Goal: Transaction & Acquisition: Purchase product/service

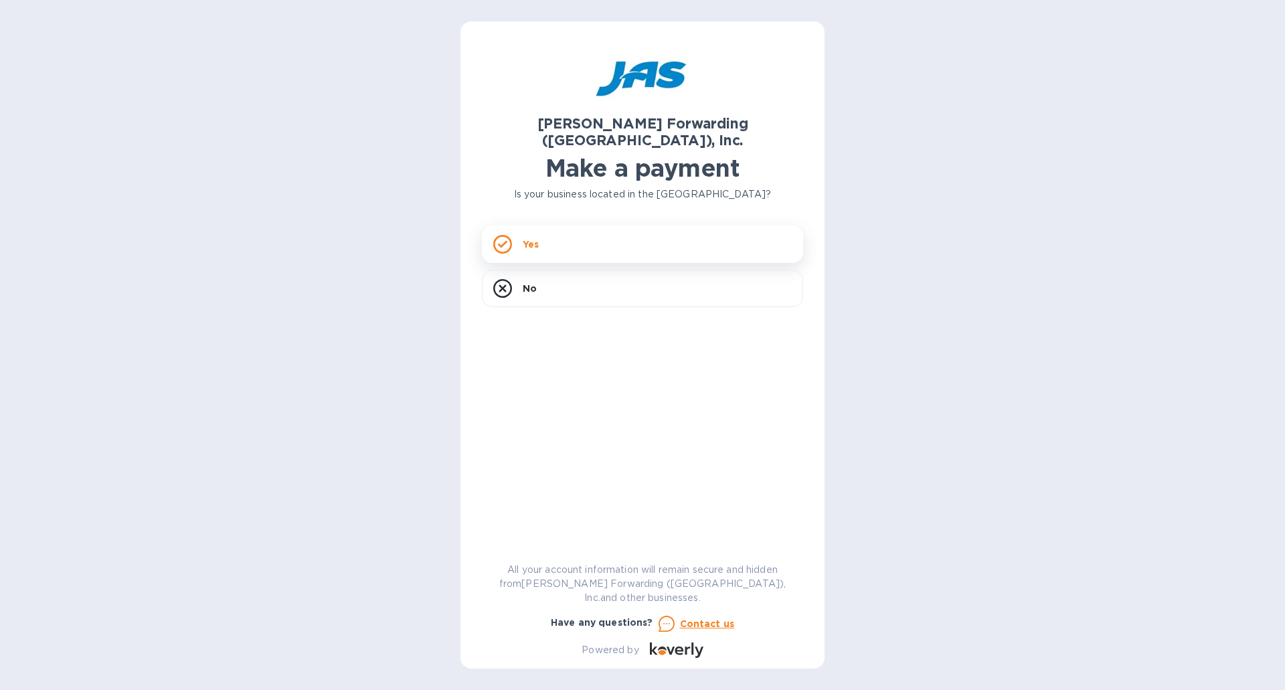
click at [554, 227] on div "Yes" at bounding box center [642, 244] width 321 height 37
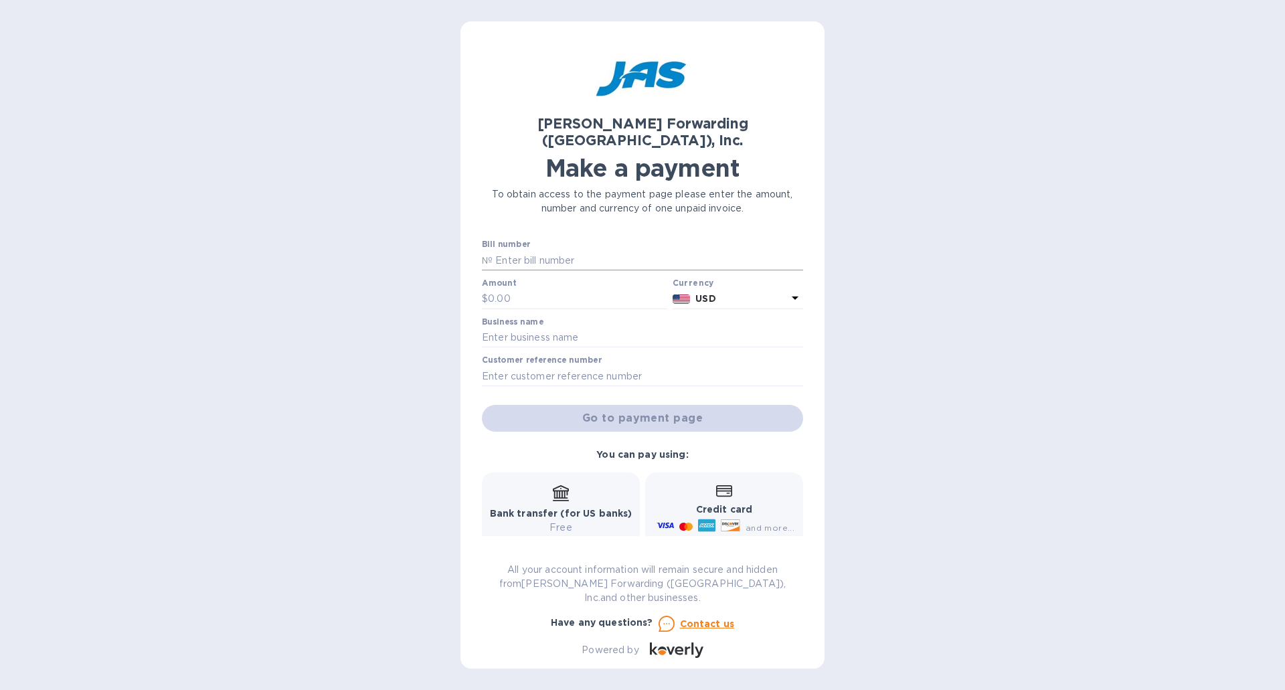
click at [600, 250] on input "text" at bounding box center [648, 260] width 311 height 20
click at [520, 251] on input "text" at bounding box center [648, 260] width 311 height 20
type input "ATL503393556"
click at [517, 289] on input "text" at bounding box center [577, 299] width 179 height 20
type input "10,577.99"
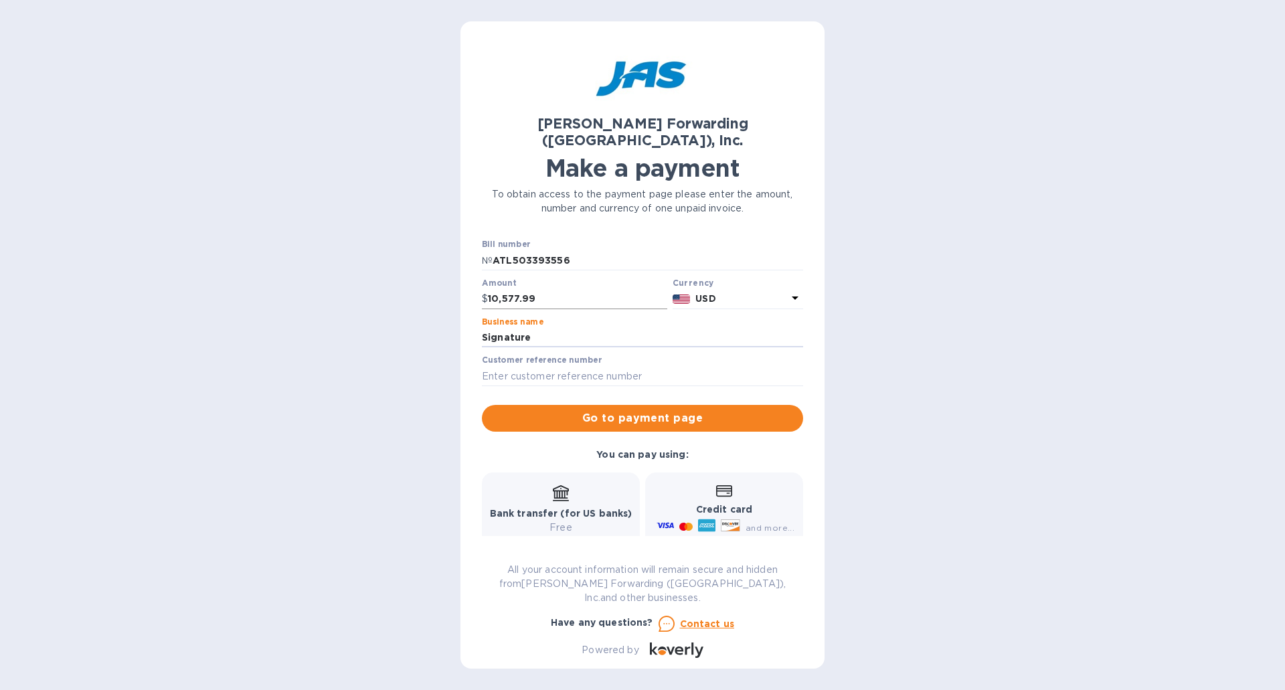
type input "Signature Foods [GEOGRAPHIC_DATA]"
click at [549, 366] on input "text" at bounding box center [642, 376] width 321 height 20
type input "[PERSON_NAME] Quote Number QATL00047939"
click at [579, 410] on span "Go to payment page" at bounding box center [643, 418] width 300 height 16
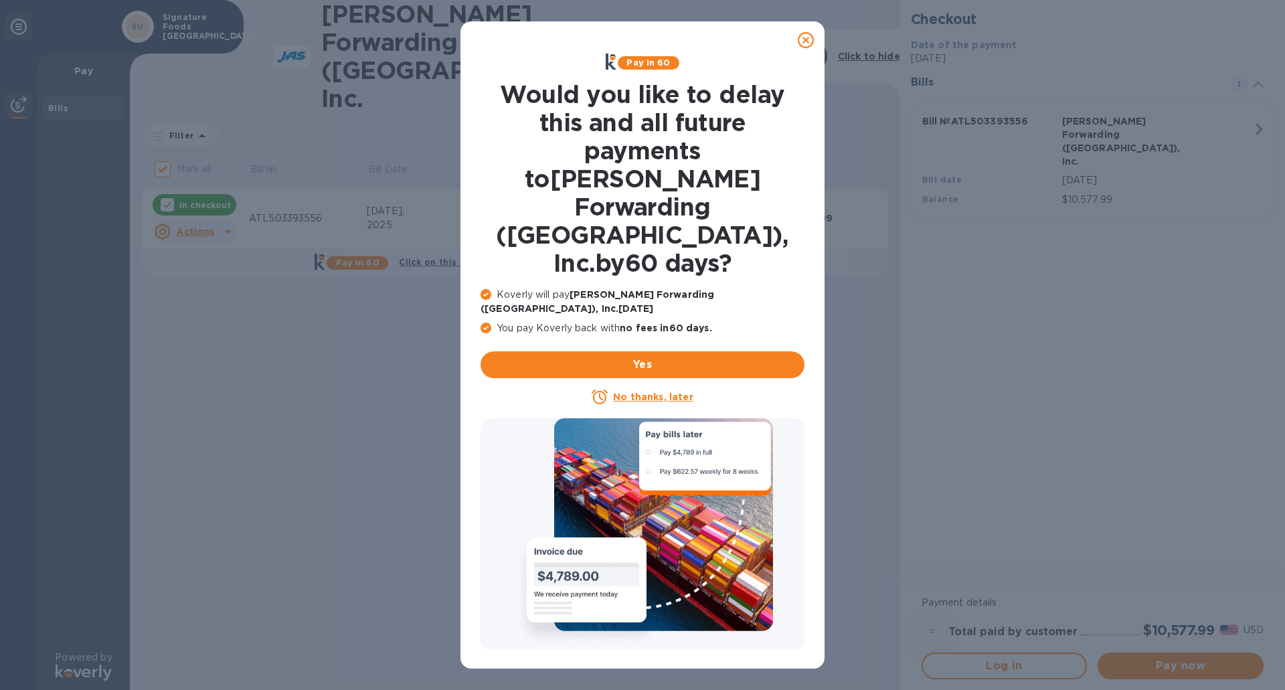
click at [635, 384] on div "No thanks, later" at bounding box center [642, 397] width 335 height 27
click at [636, 392] on u "No thanks, later" at bounding box center [653, 397] width 80 height 11
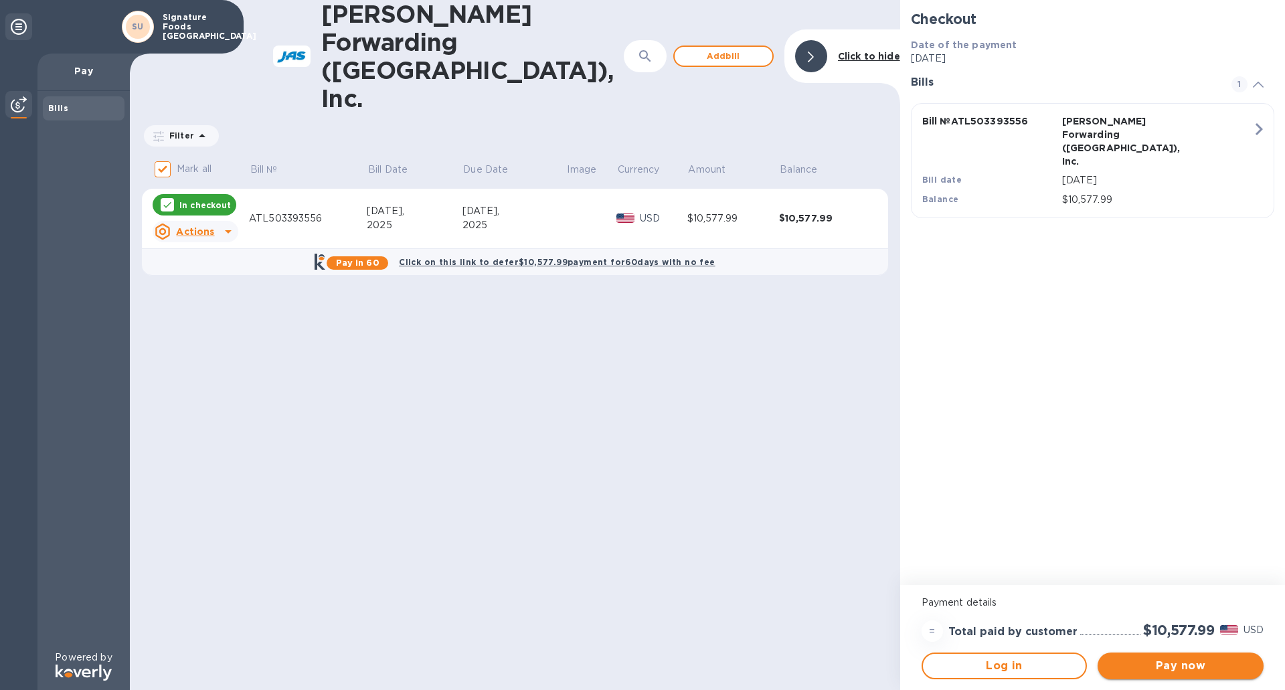
click at [1131, 667] on span "Pay now" at bounding box center [1181, 666] width 145 height 16
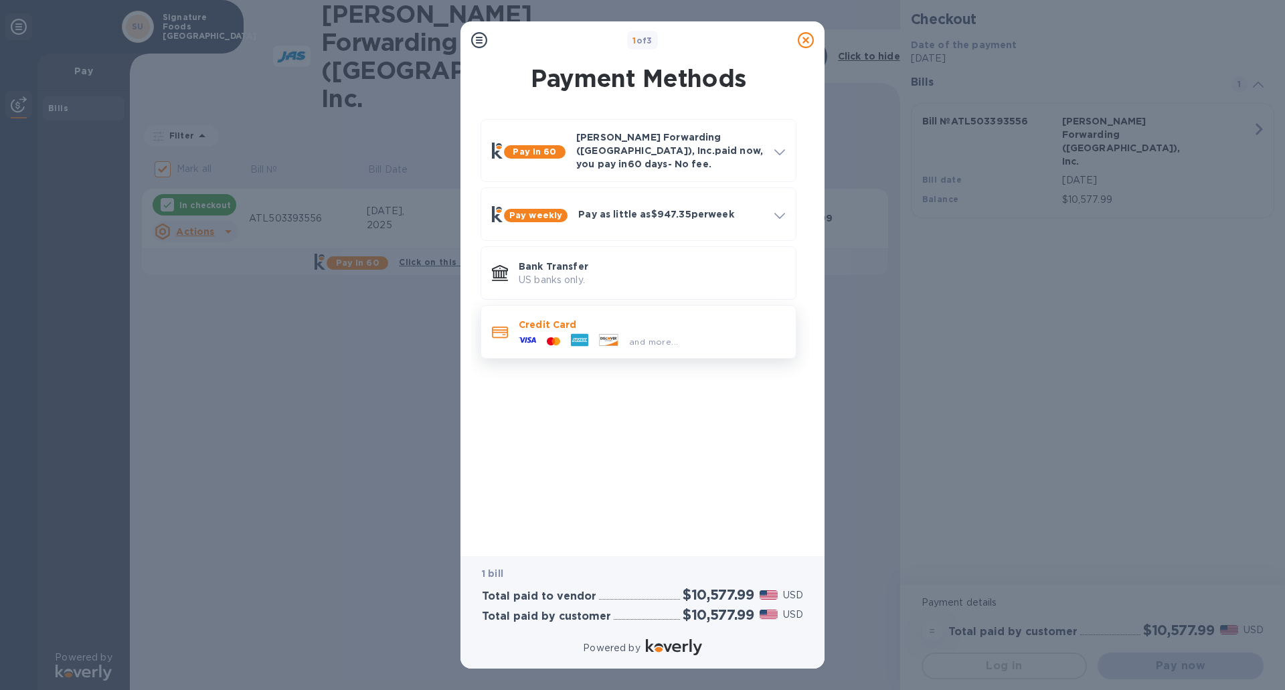
click at [628, 335] on div "and more..." at bounding box center [654, 342] width 60 height 14
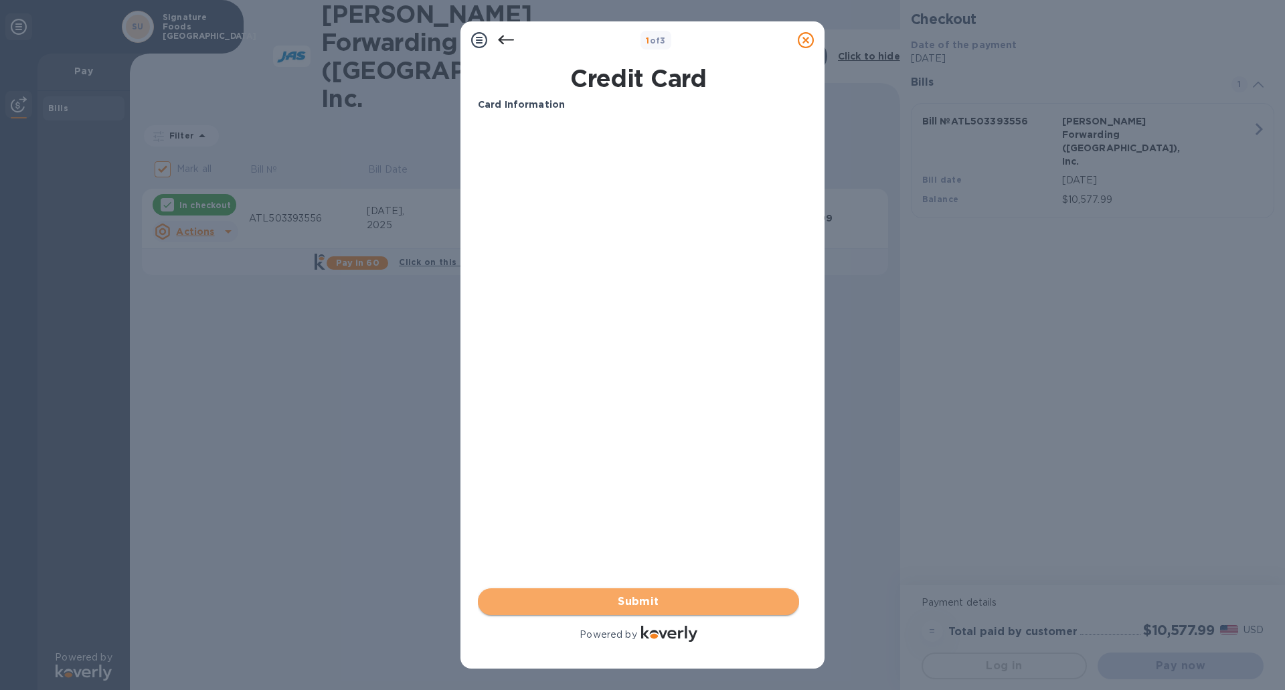
click at [568, 602] on span "Submit" at bounding box center [639, 602] width 300 height 16
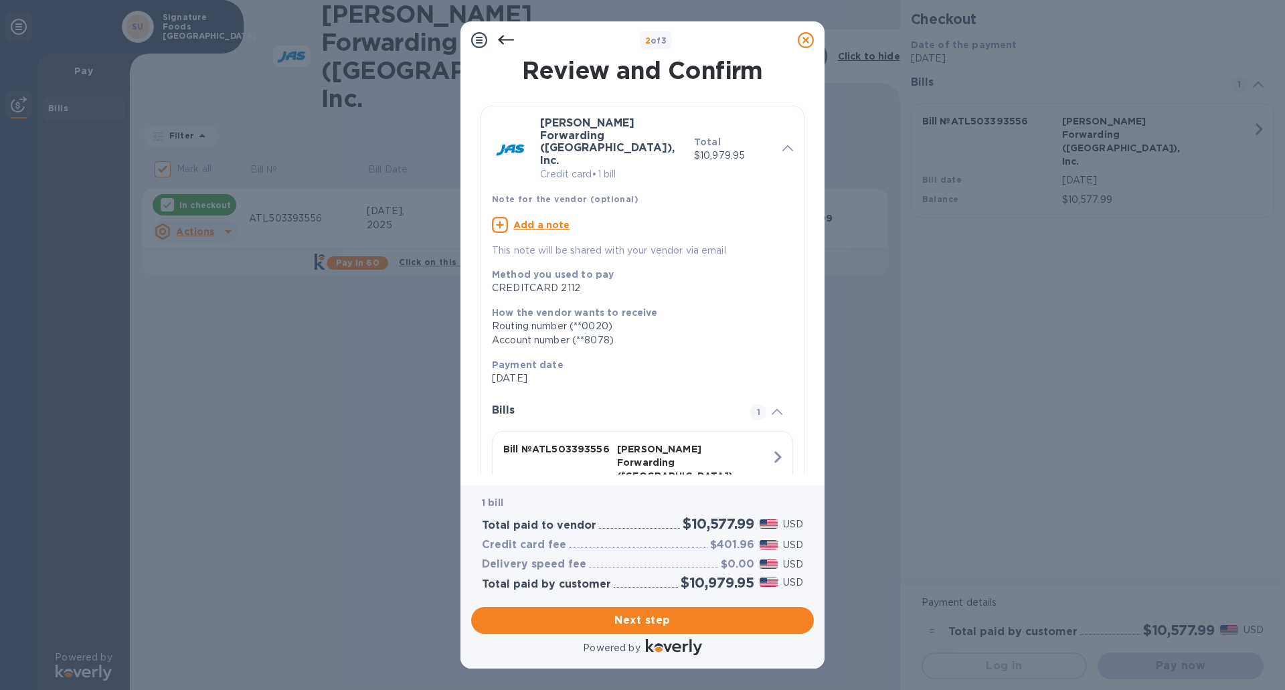
scroll to position [54, 0]
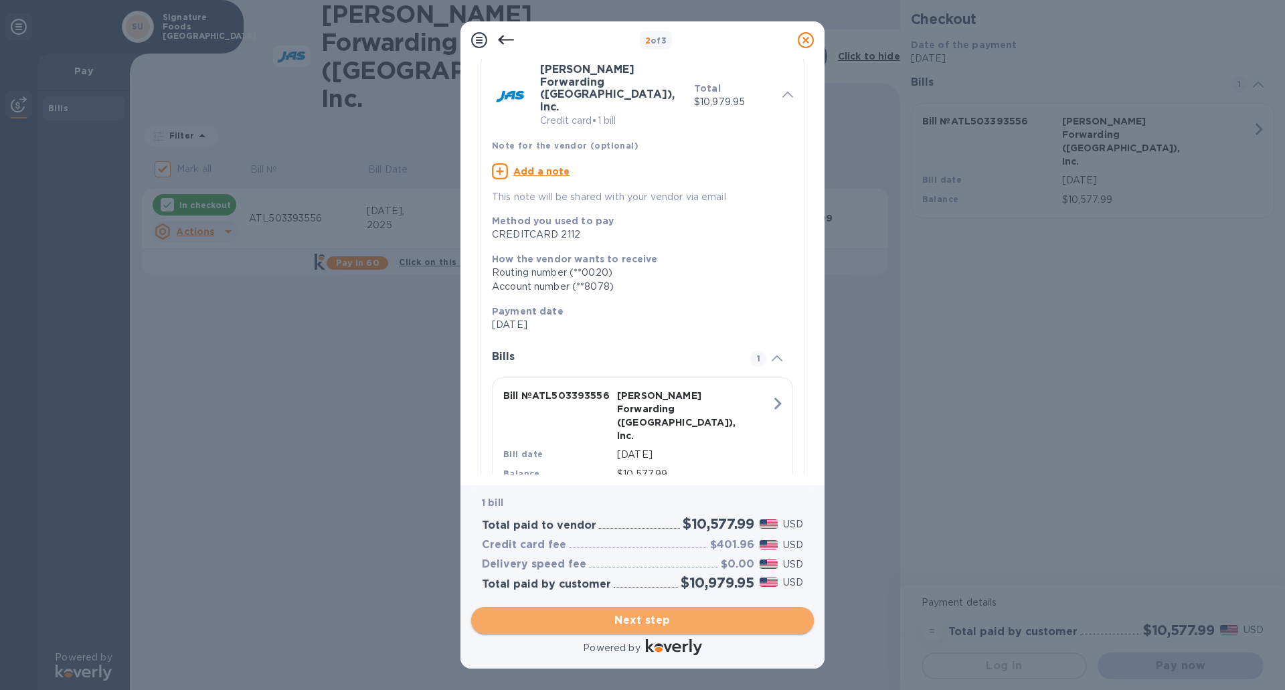
click at [658, 618] on span "Next step" at bounding box center [642, 620] width 321 height 16
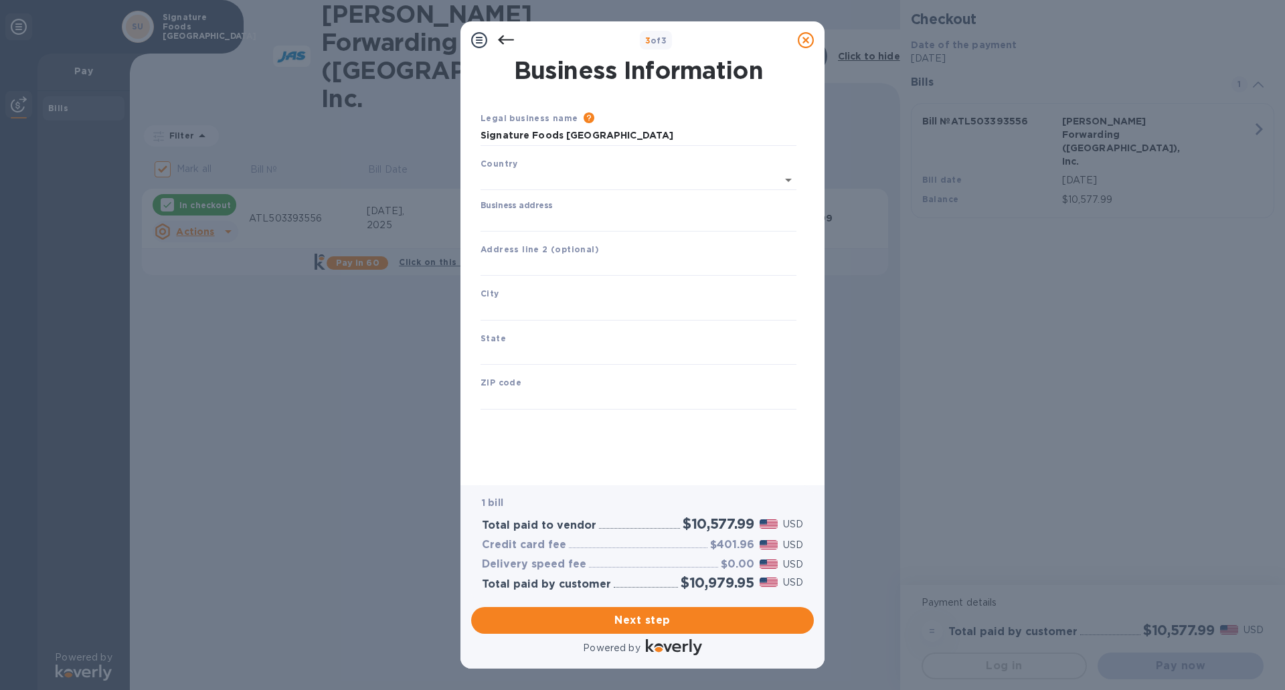
scroll to position [0, 0]
type input "[GEOGRAPHIC_DATA]"
click at [564, 215] on input "Business address" at bounding box center [639, 219] width 316 height 20
type input "[STREET_ADDRESS]"
type input "[GEOGRAPHIC_DATA]"
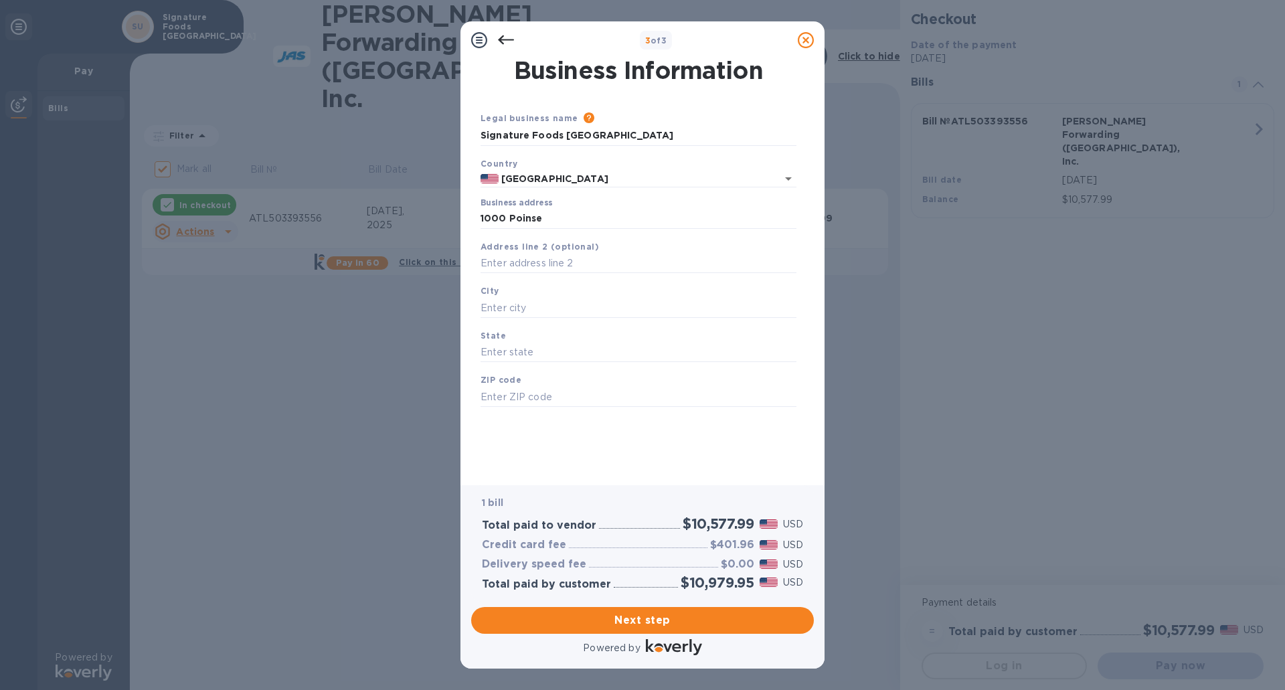
type input "SC"
type input "29609"
click at [505, 213] on input "[STREET_ADDRESS]" at bounding box center [639, 219] width 316 height 20
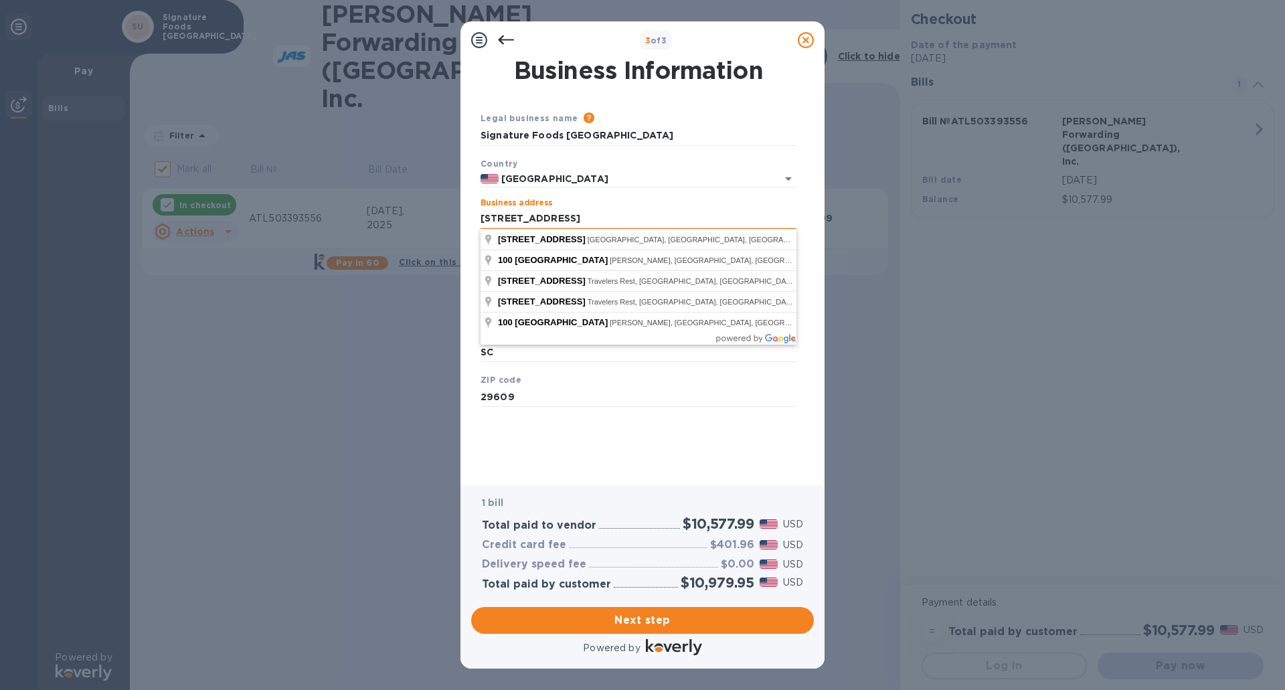
click at [497, 218] on input "[STREET_ADDRESS]" at bounding box center [639, 219] width 316 height 20
type input "[STREET_ADDRESS]"
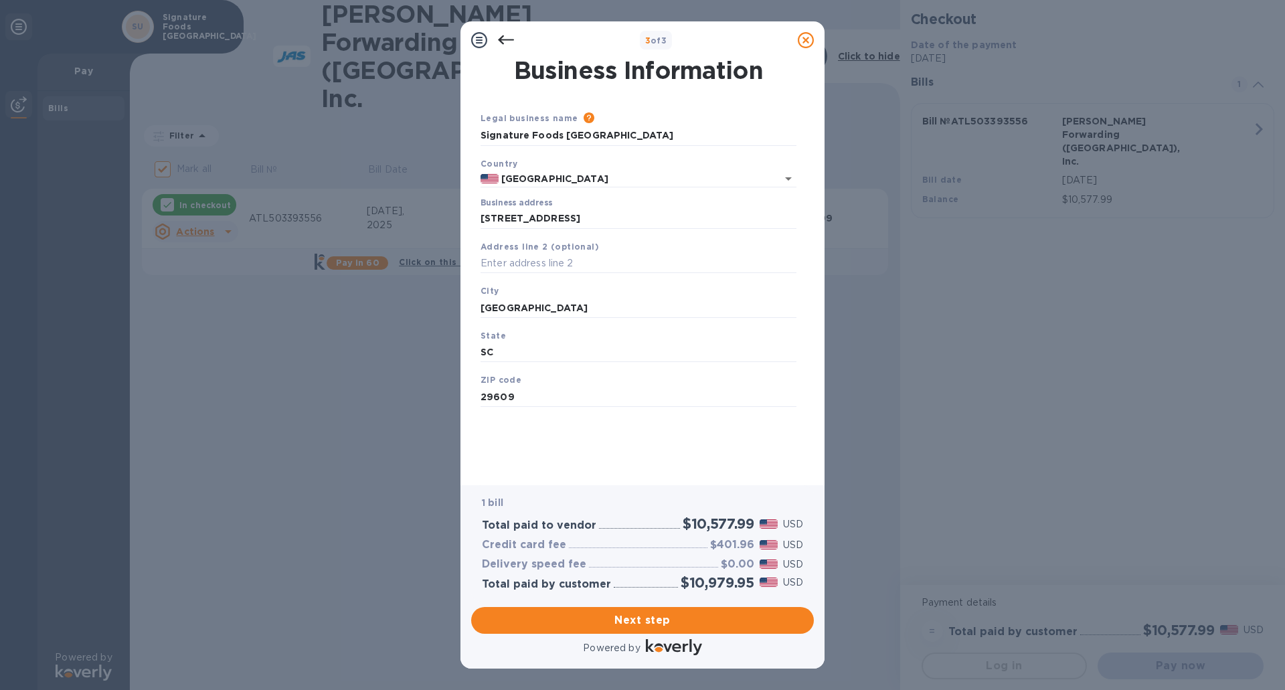
click at [661, 111] on div "Please provide the legal name that appears on your SS-4 form issued by the IRS …" at bounding box center [687, 118] width 218 height 15
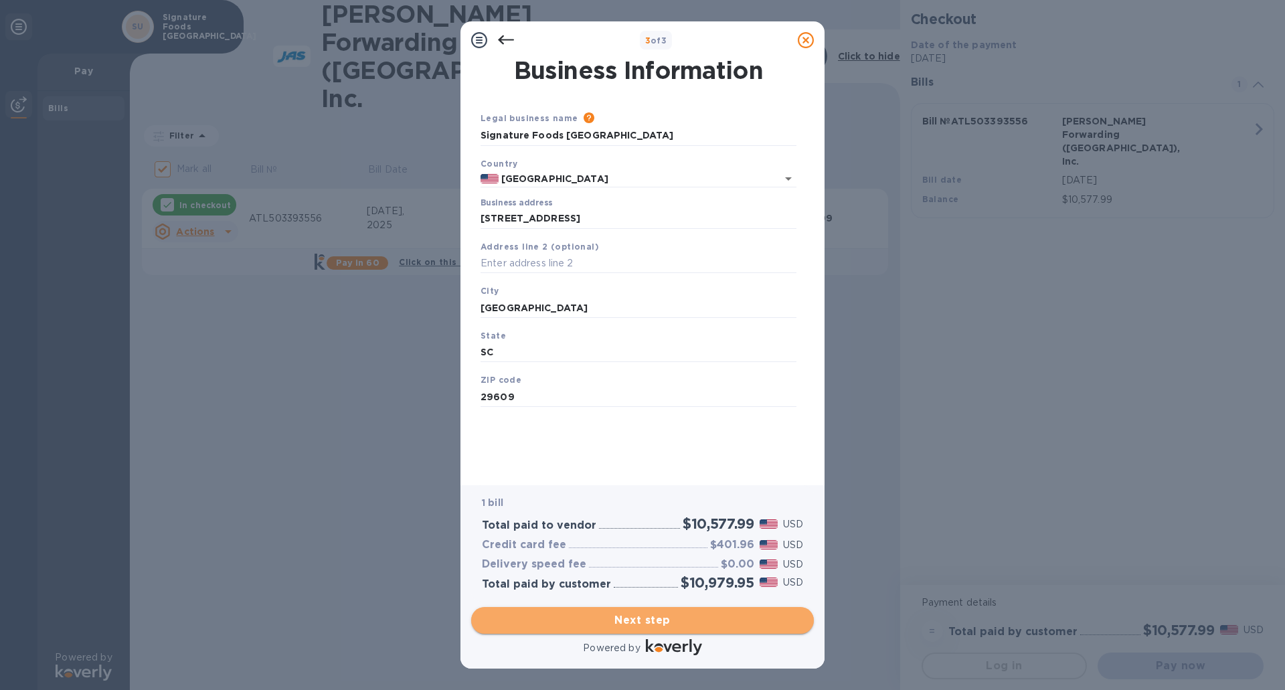
click at [631, 618] on span "Next step" at bounding box center [642, 620] width 321 height 16
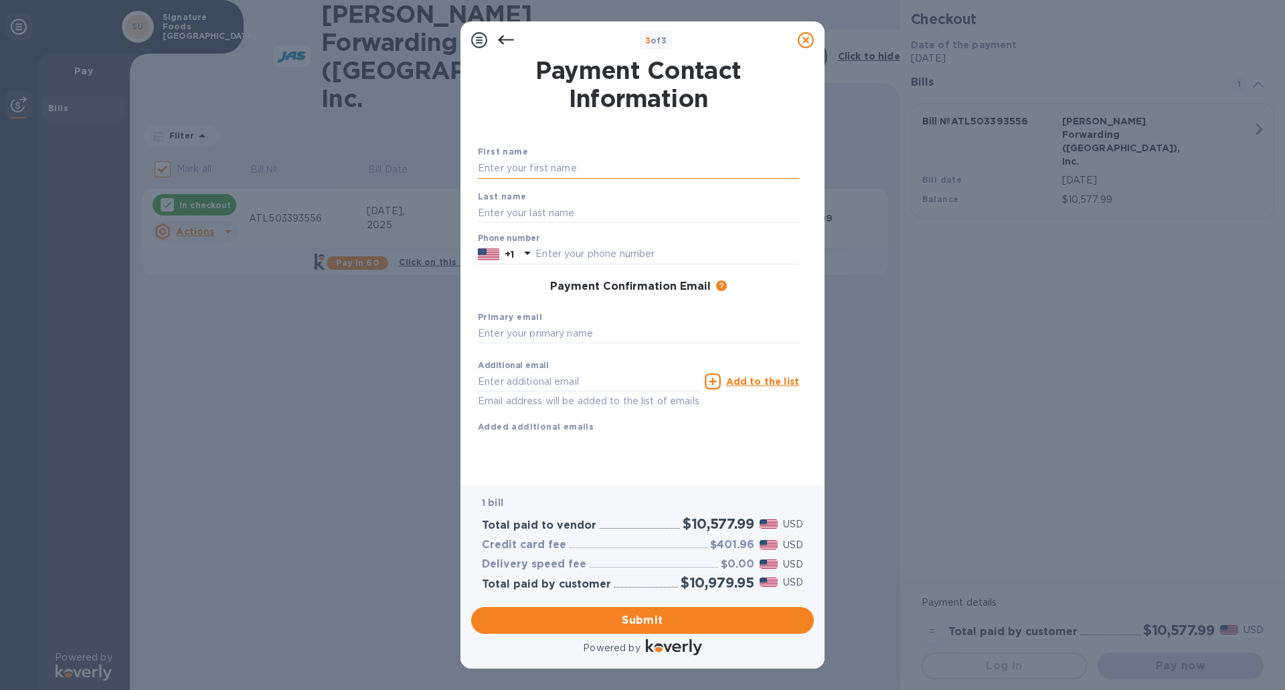
click at [550, 159] on input "text" at bounding box center [638, 169] width 321 height 20
type input "[PERSON_NAME]"
type input "8643632870"
type input "[PERSON_NAME][EMAIL_ADDRESS][PERSON_NAME][DOMAIN_NAME]"
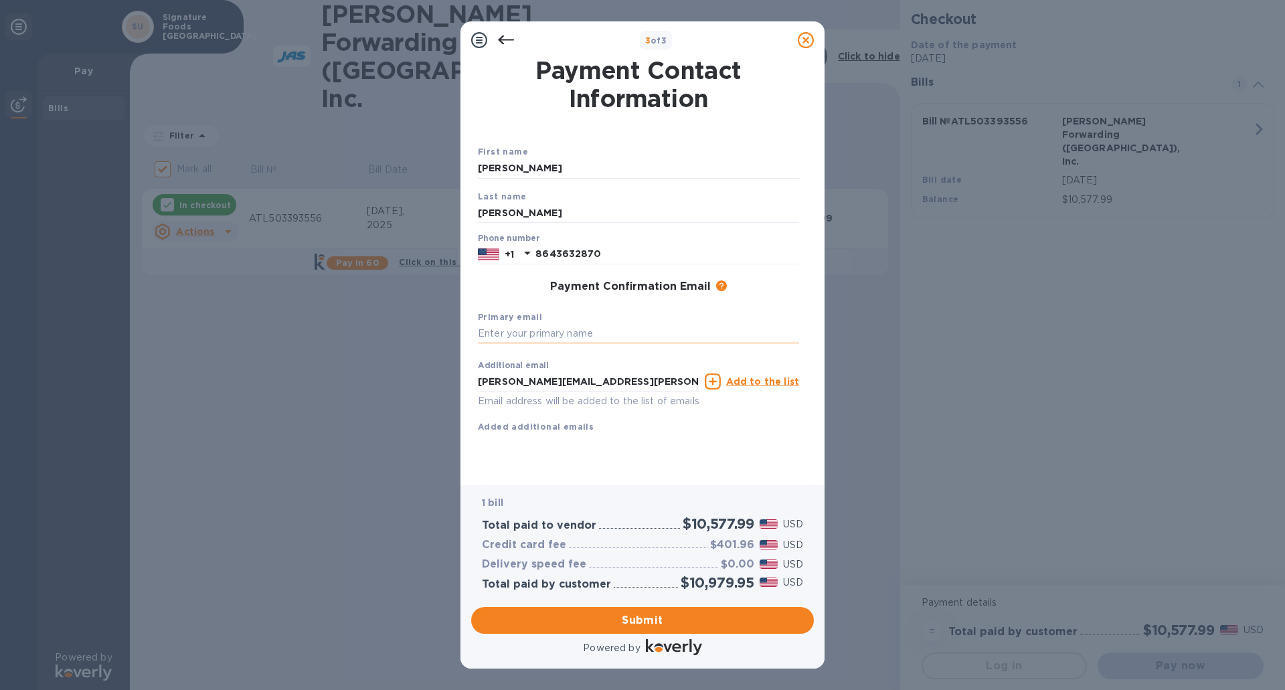
click at [554, 335] on input "text" at bounding box center [638, 334] width 321 height 20
drag, startPoint x: 665, startPoint y: 382, endPoint x: 450, endPoint y: 384, distance: 214.9
click at [450, 384] on div "3 of 3 Payment Contact Information First name [PERSON_NAME] Last name [PERSON_N…" at bounding box center [642, 345] width 1285 height 690
click at [542, 334] on input "text" at bounding box center [638, 334] width 321 height 20
paste input "[PERSON_NAME][EMAIL_ADDRESS][PERSON_NAME][DOMAIN_NAME]"
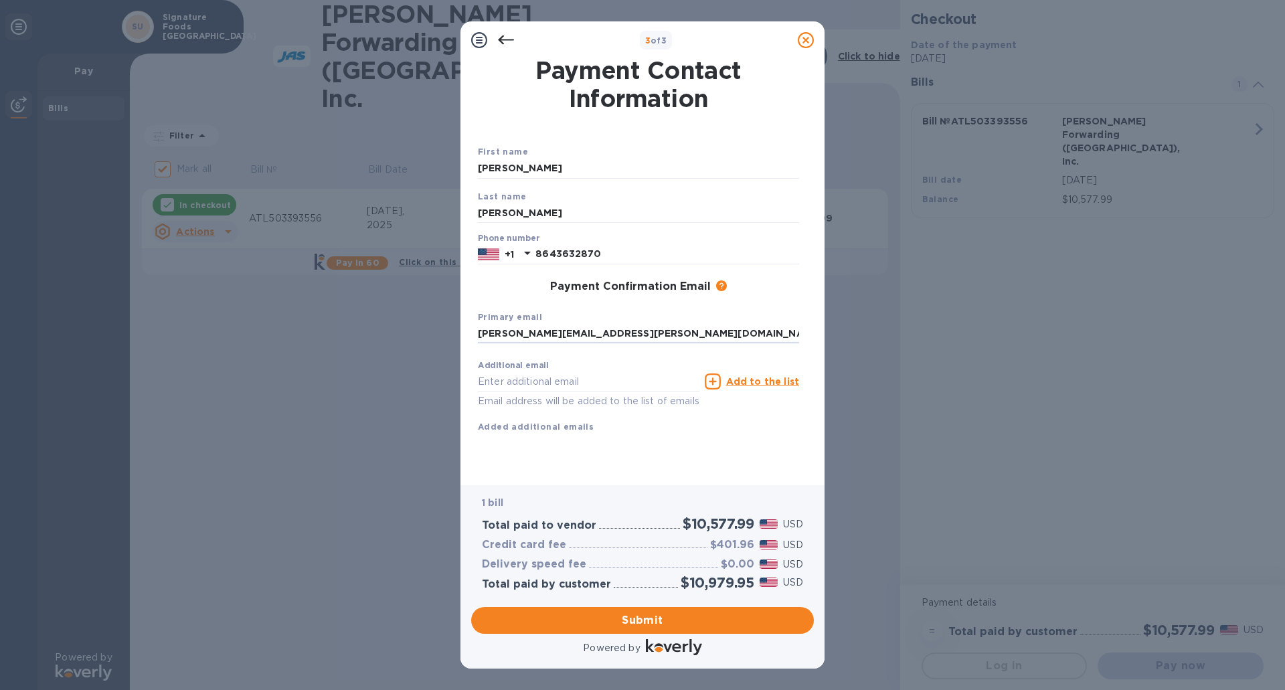
type input "[PERSON_NAME][EMAIL_ADDRESS][PERSON_NAME][DOMAIN_NAME]"
click at [614, 607] on button "Submit" at bounding box center [642, 620] width 343 height 27
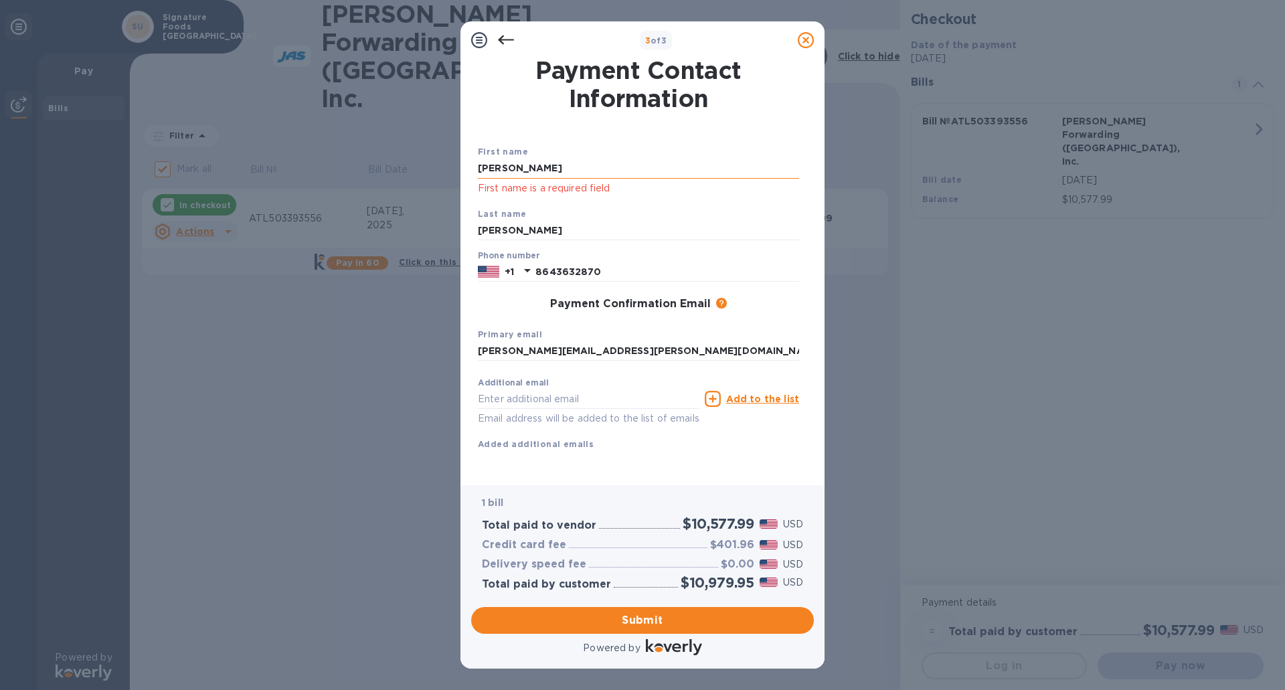
click at [535, 160] on input "[PERSON_NAME]" at bounding box center [638, 169] width 321 height 20
click at [533, 168] on input "[PERSON_NAME]" at bounding box center [638, 169] width 321 height 20
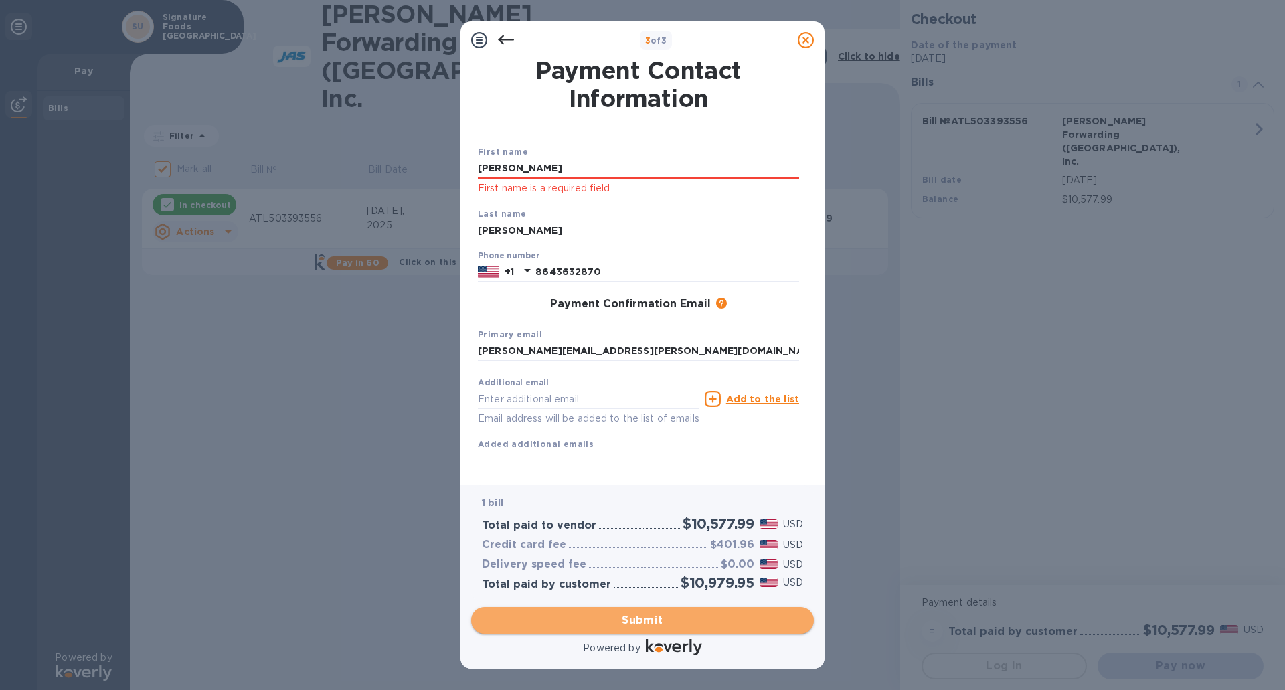
click at [564, 624] on span "Submit" at bounding box center [642, 620] width 321 height 16
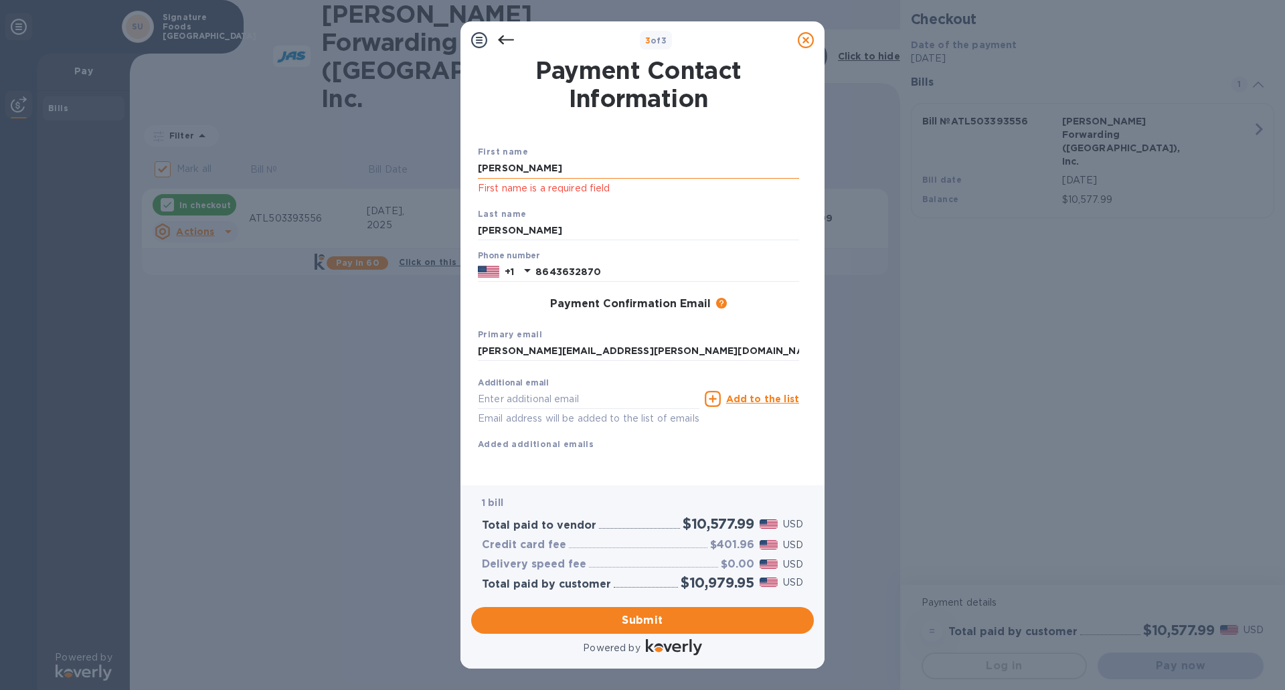
click at [513, 162] on input "[PERSON_NAME]" at bounding box center [638, 169] width 321 height 20
drag, startPoint x: 515, startPoint y: 170, endPoint x: 429, endPoint y: 167, distance: 85.7
click at [429, 167] on div "3 of 3 Payment Contact Information First name [PERSON_NAME] First name is a req…" at bounding box center [642, 345] width 1285 height 690
type input "W"
type input "[PERSON_NAME]"
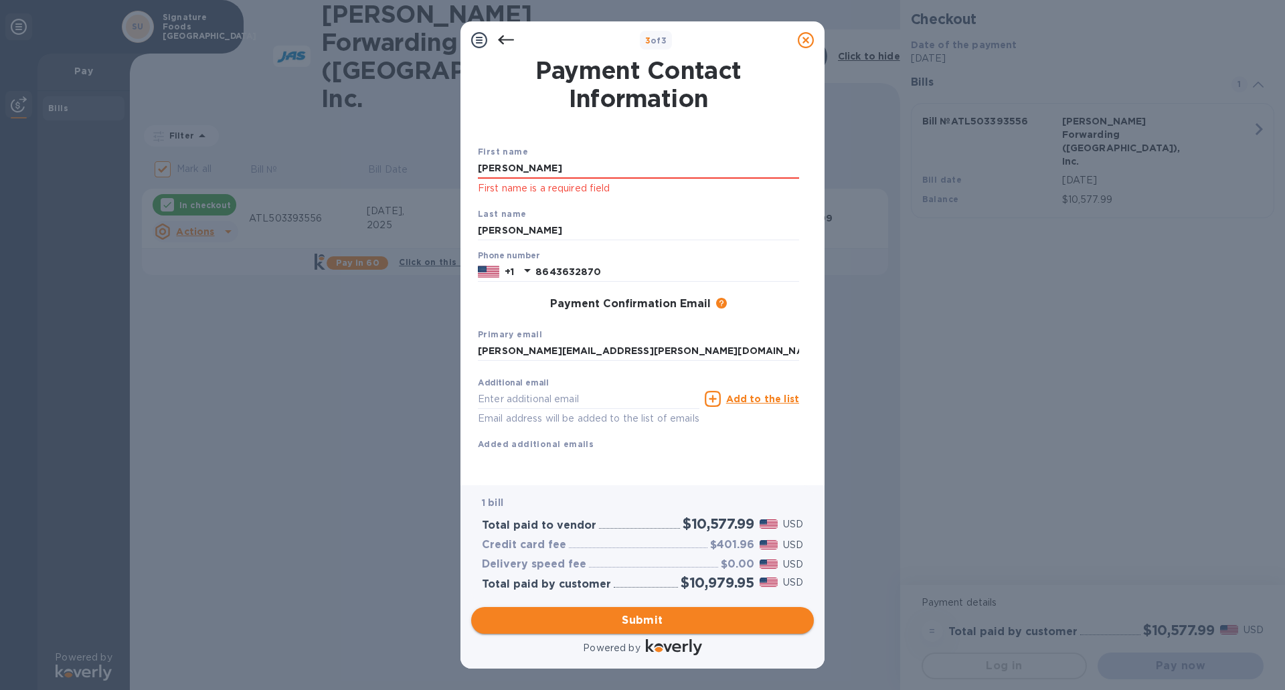
click at [538, 627] on span "Submit" at bounding box center [642, 620] width 321 height 16
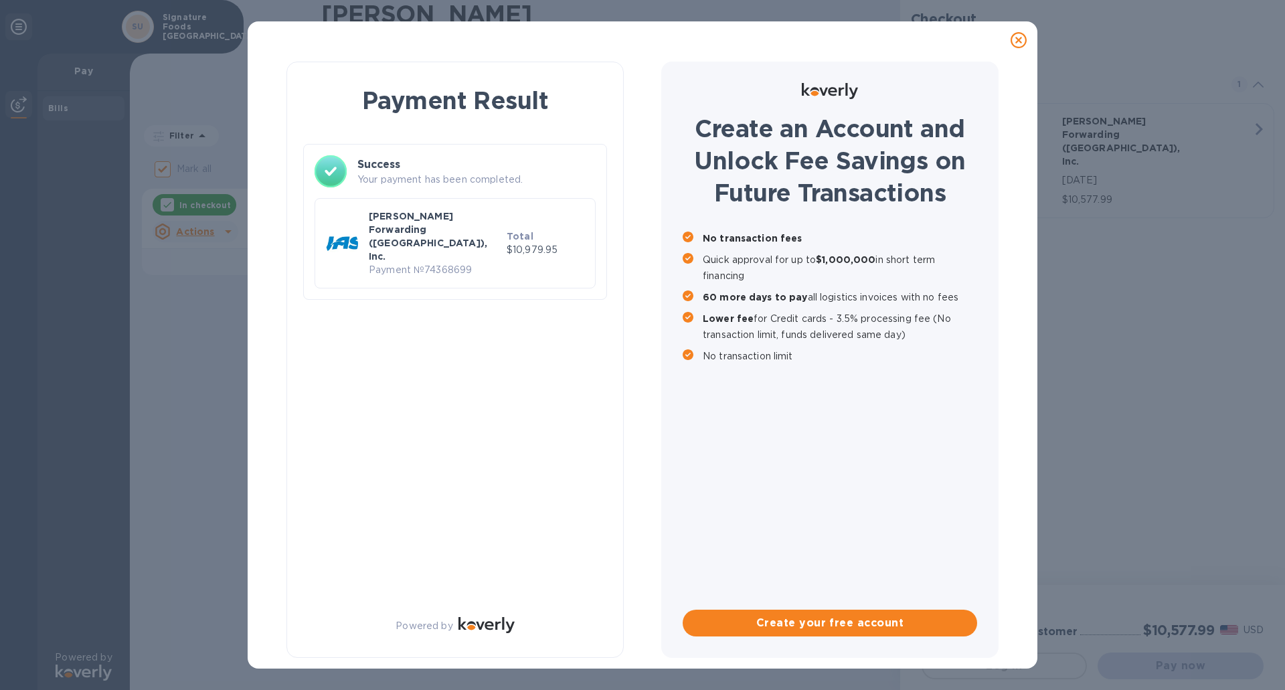
checkbox input "false"
